Goal: Transaction & Acquisition: Purchase product/service

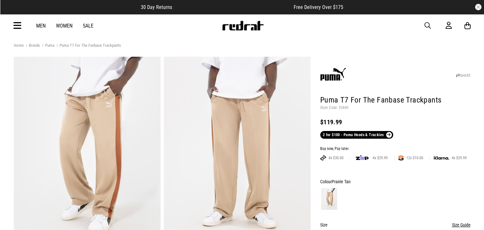
click at [18, 22] on icon at bounding box center [17, 25] width 8 height 11
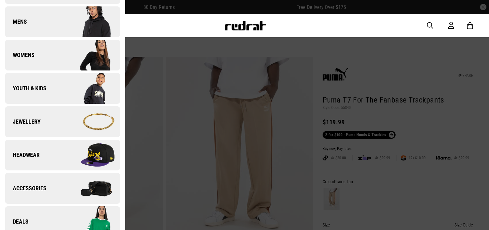
scroll to position [224, 0]
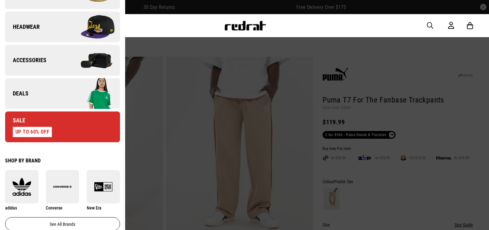
click at [28, 93] on link "Deals" at bounding box center [62, 93] width 115 height 31
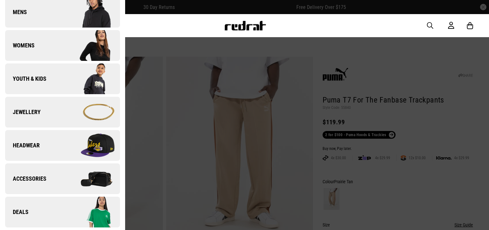
scroll to position [0, 0]
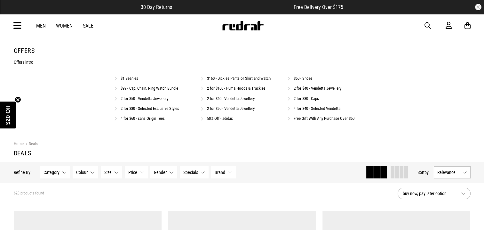
click at [303, 99] on link "2 for $80 - Caps" at bounding box center [306, 98] width 25 height 5
